Goal: Task Accomplishment & Management: Manage account settings

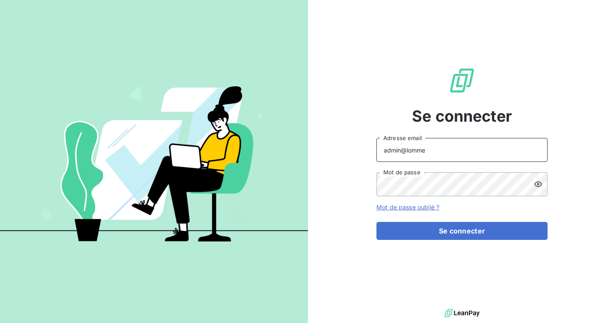
click at [457, 155] on input "admin@lomme" at bounding box center [461, 150] width 171 height 24
type input "admin@pierresinvestissement"
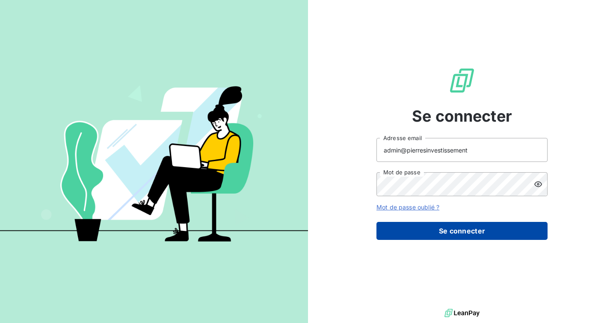
click at [442, 227] on button "Se connecter" at bounding box center [461, 231] width 171 height 18
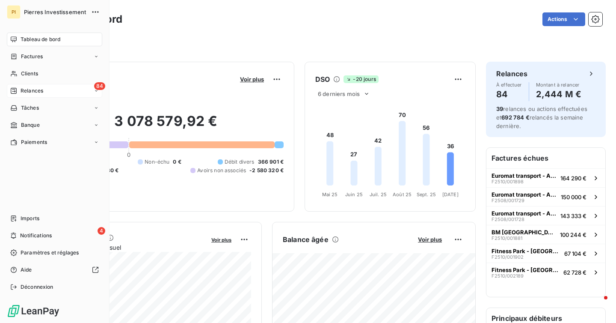
click at [26, 90] on span "Relances" at bounding box center [32, 91] width 23 height 8
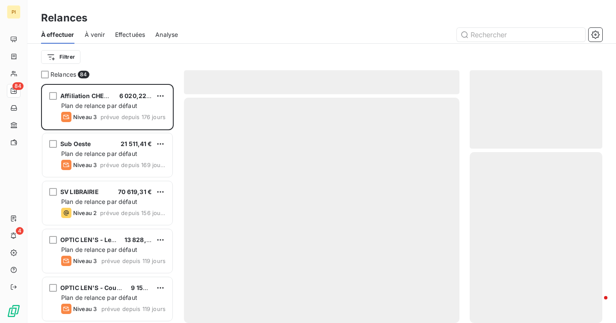
scroll to position [239, 133]
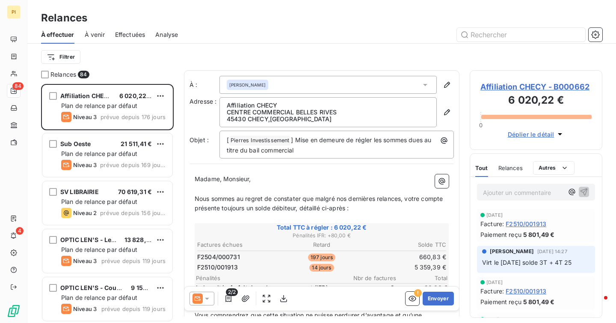
click at [134, 35] on span "Effectuées" at bounding box center [130, 34] width 30 height 9
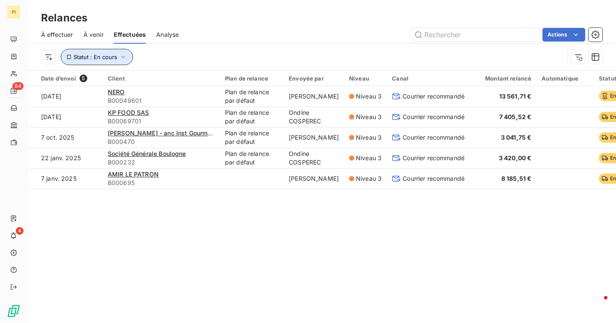
click at [116, 58] on span "Statut : En cours" at bounding box center [96, 56] width 44 height 7
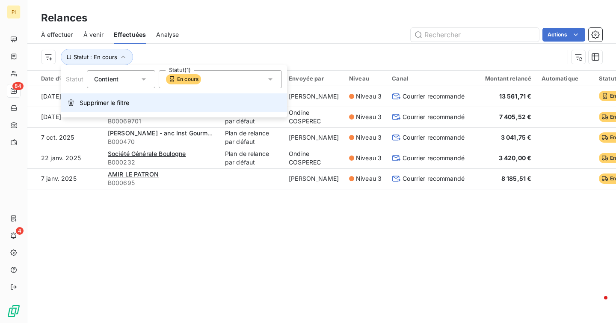
click at [115, 98] on span "Supprimer le filtre" at bounding box center [105, 102] width 50 height 9
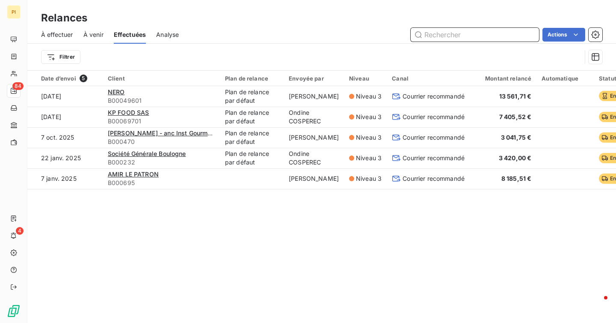
click at [450, 36] on input "text" at bounding box center [475, 35] width 128 height 14
type input "zazou"
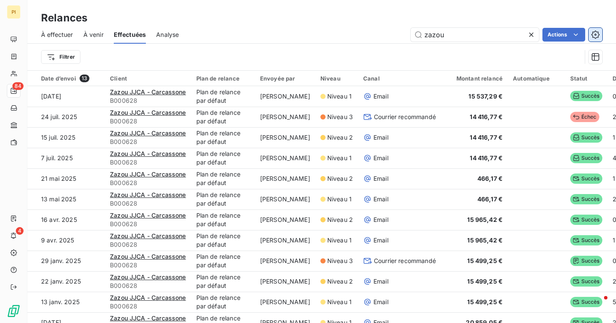
click at [598, 36] on icon "button" at bounding box center [595, 34] width 9 height 9
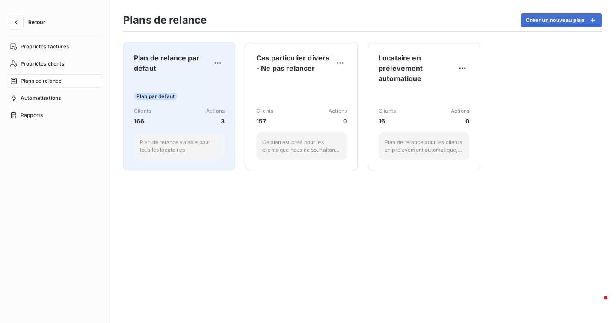
click at [203, 85] on div "Plan par défaut Clients 166 Actions 3 Plan de relance valable pour tous les loc…" at bounding box center [179, 120] width 91 height 80
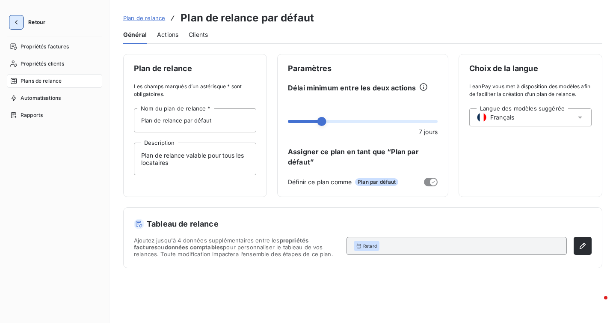
click at [18, 27] on button "button" at bounding box center [16, 22] width 14 height 14
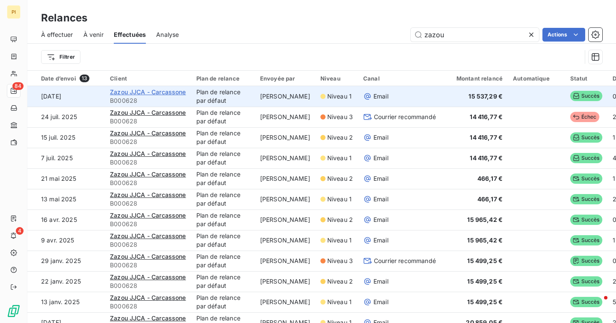
click at [164, 94] on span "Zazou JJCA - Carcassone" at bounding box center [148, 91] width 76 height 7
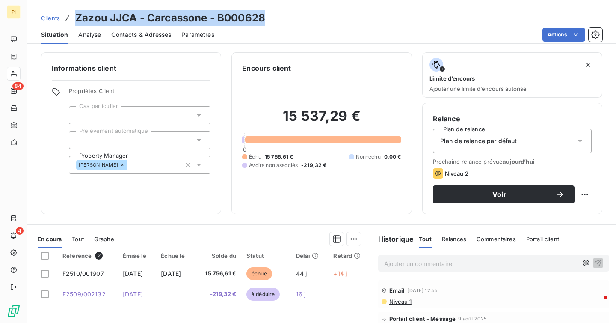
drag, startPoint x: 269, startPoint y: 24, endPoint x: 72, endPoint y: 20, distance: 196.4
click at [72, 20] on div "Clients Zazou JJCA - Carcassone - B000628" at bounding box center [321, 17] width 589 height 15
copy h3 "Zazou JJCA - Carcassone - B000628"
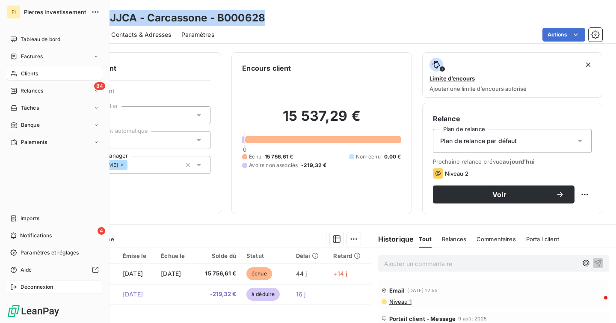
click at [41, 285] on span "Déconnexion" at bounding box center [37, 287] width 33 height 8
